Goal: Task Accomplishment & Management: Complete application form

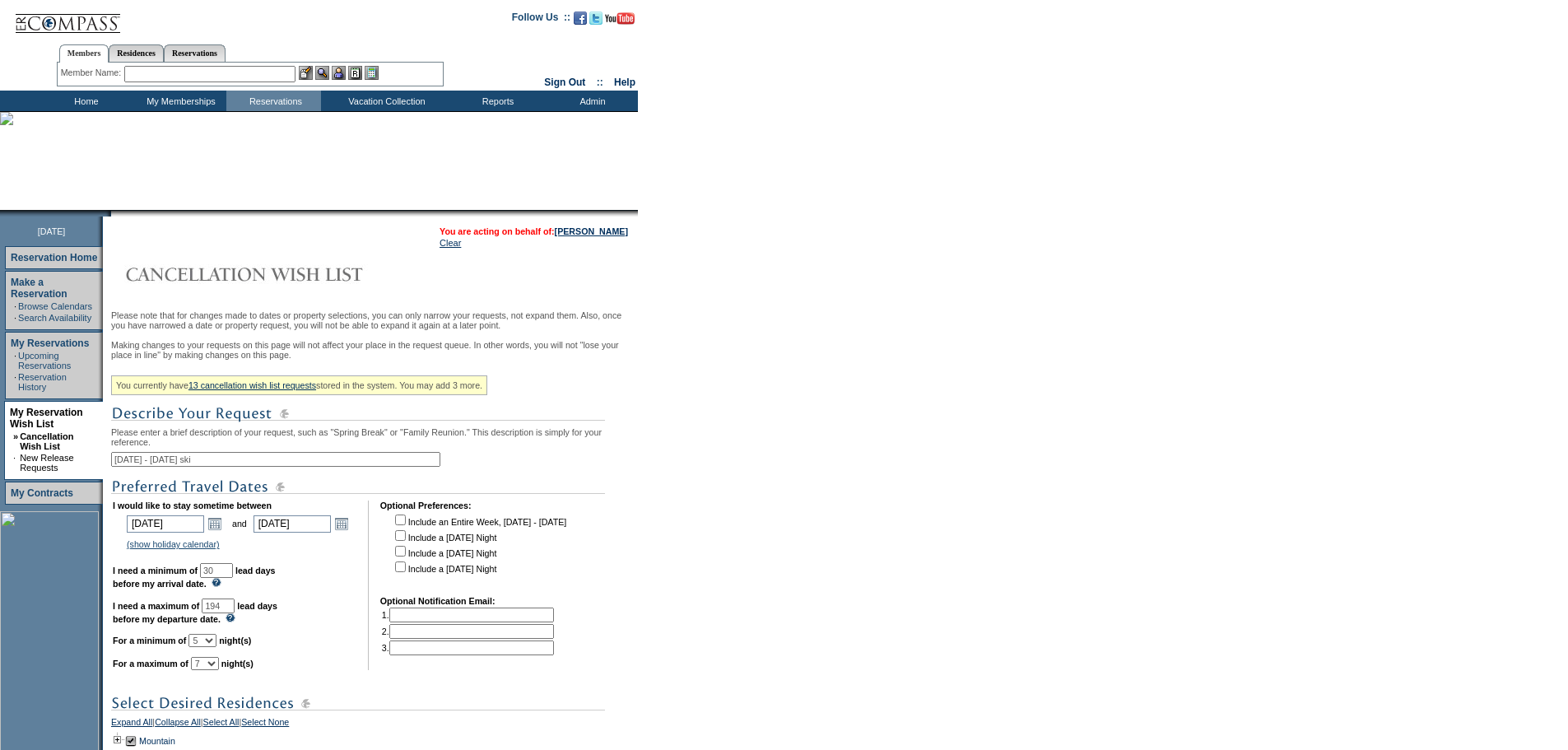
scroll to position [275, 0]
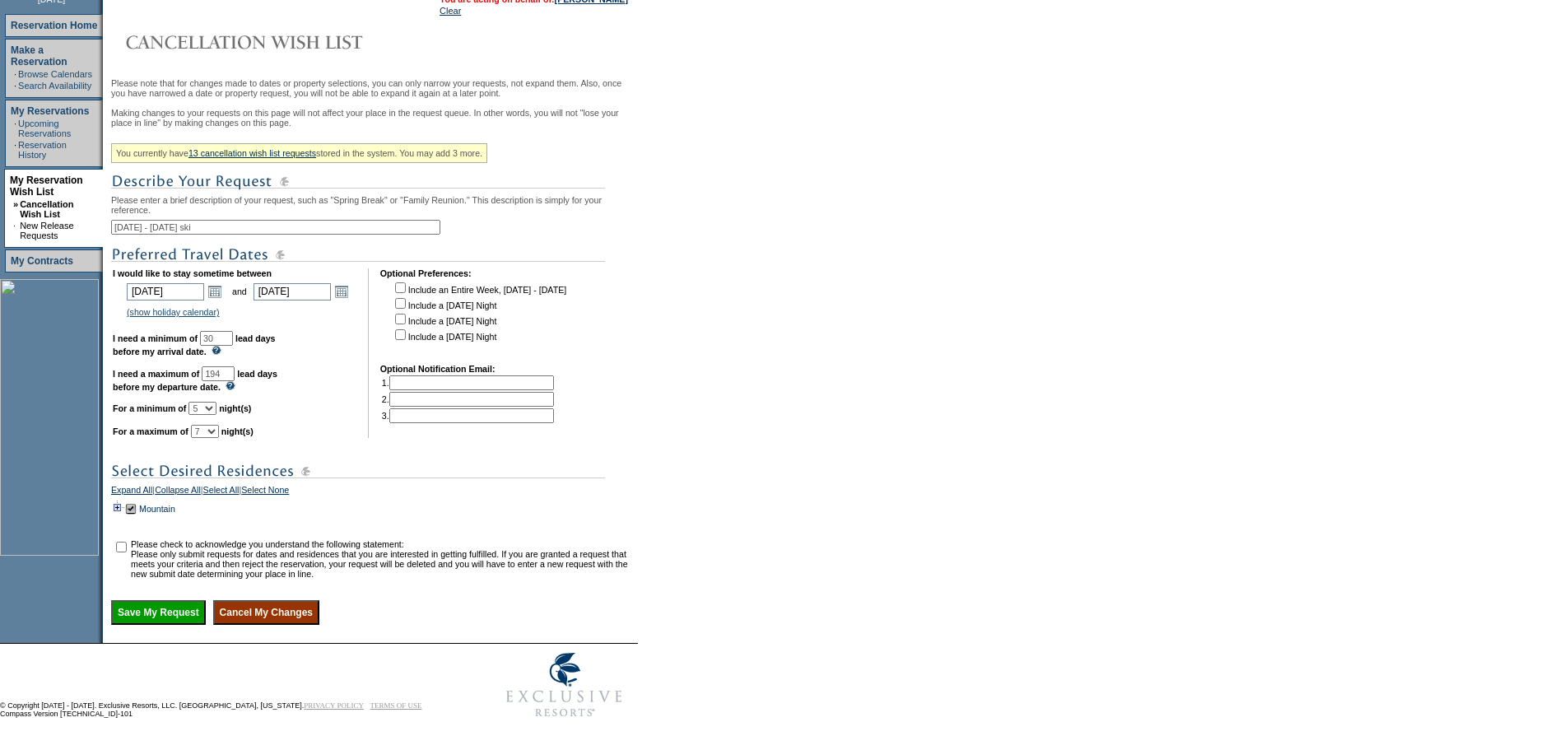
click at [124, 500] on td at bounding box center [117, 509] width 13 height 18
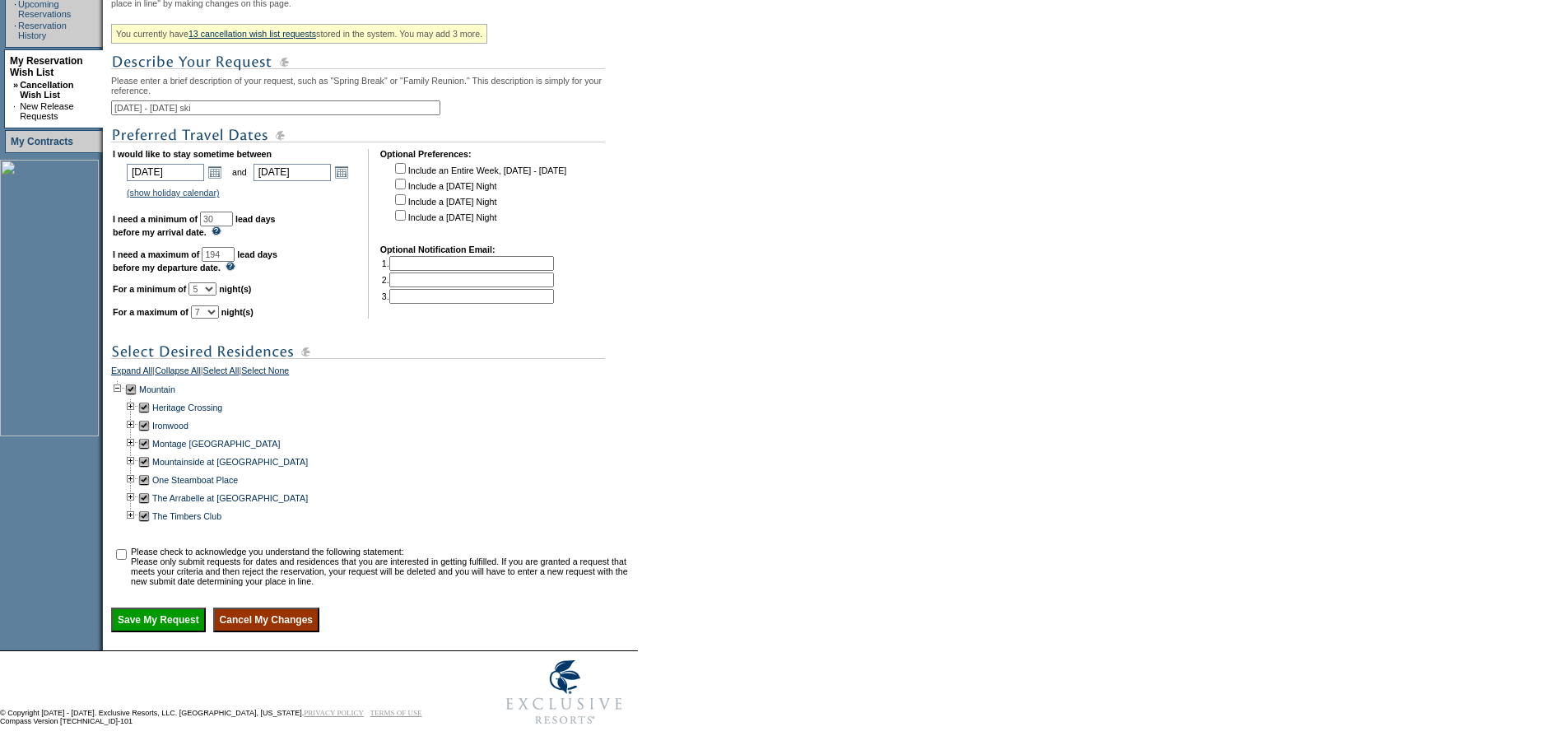
scroll to position [352, 0]
click at [151, 470] on td at bounding box center [144, 461] width 13 height 18
click at [127, 559] on input "checkbox" at bounding box center [122, 554] width 11 height 11
checkbox input "true"
click at [158, 632] on input "Save My Request" at bounding box center [158, 620] width 95 height 25
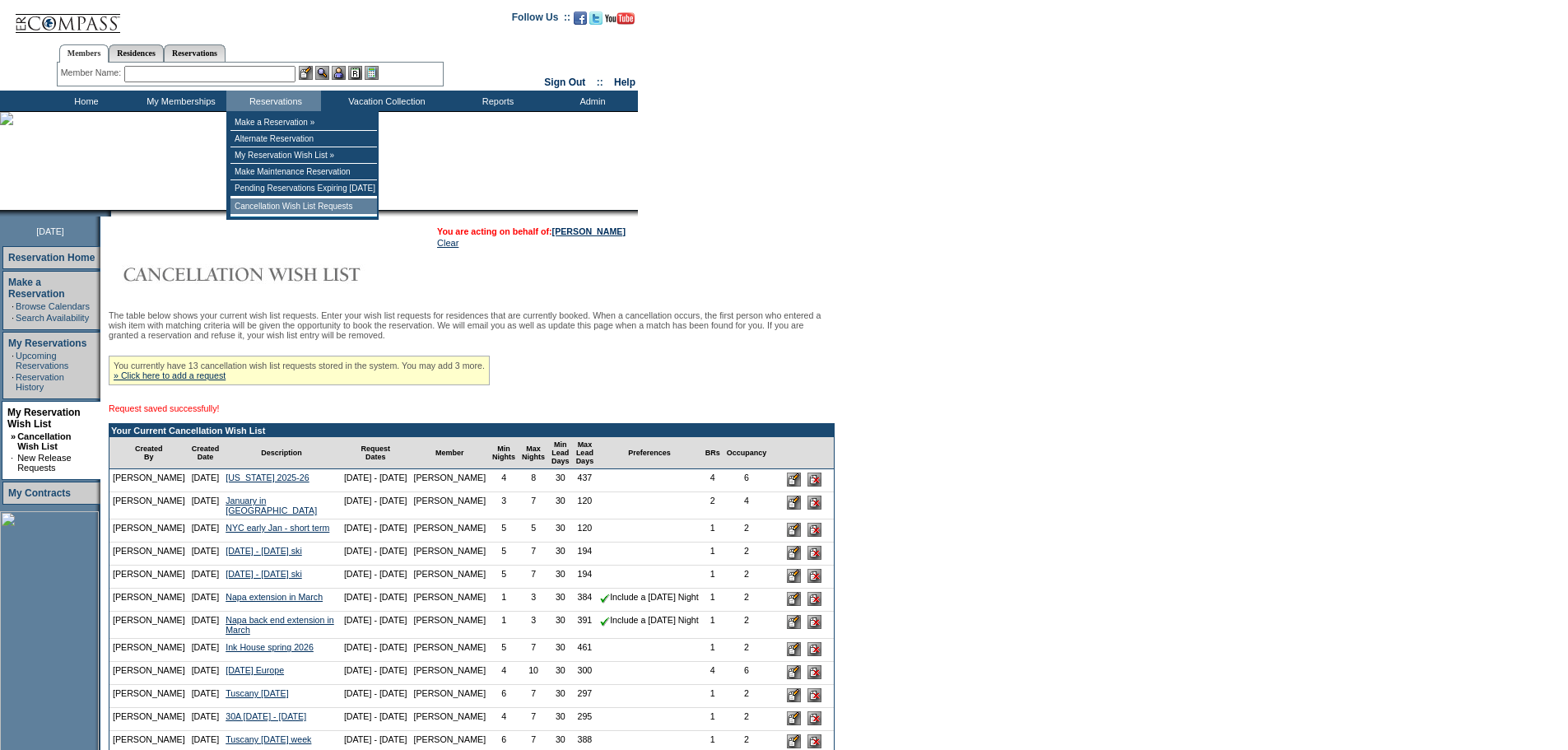
click at [268, 209] on td "Cancellation Wish List Requests" at bounding box center [303, 207] width 146 height 17
